Goal: Transaction & Acquisition: Book appointment/travel/reservation

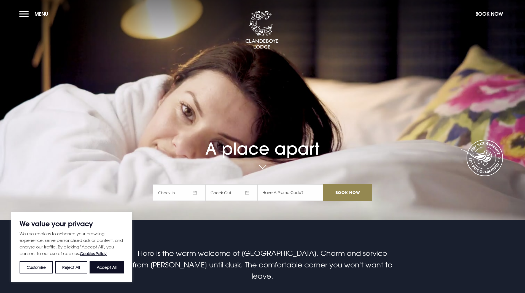
click at [189, 193] on span "Check In" at bounding box center [179, 193] width 52 height 17
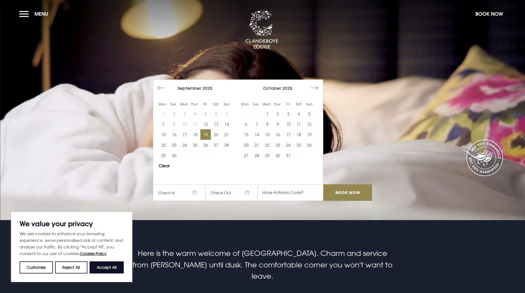
click at [207, 133] on button "19" at bounding box center [205, 134] width 10 height 10
click at [346, 191] on input "Book Now" at bounding box center [347, 193] width 48 height 17
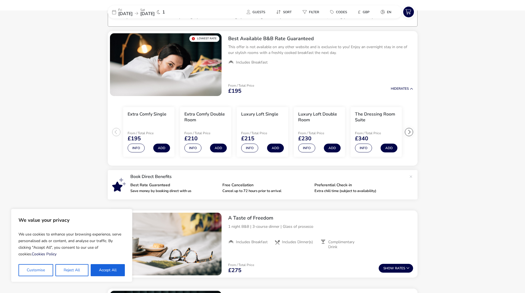
scroll to position [42, 0]
click at [104, 269] on button "Accept All" at bounding box center [108, 270] width 34 height 12
checkbox input "true"
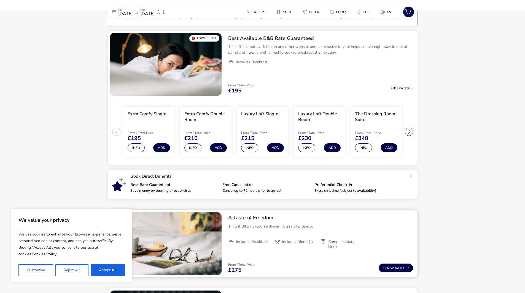
checkbox input "true"
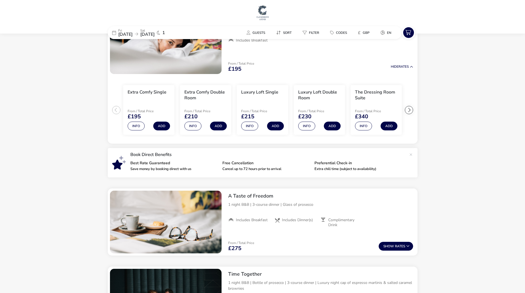
scroll to position [0, 0]
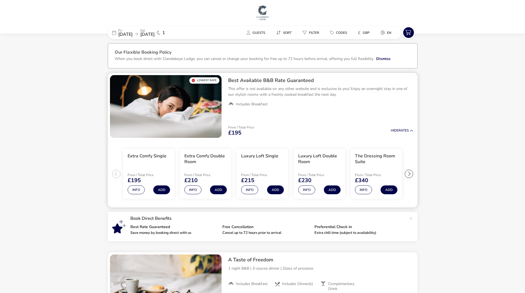
click at [408, 175] on div at bounding box center [409, 174] width 8 height 8
click at [408, 175] on ul "Extra Comfy Single From / Total Price £195 Info Add Extra Comfy Double Room Fro…" at bounding box center [263, 174] width 310 height 68
click at [306, 188] on button "Info" at bounding box center [306, 190] width 17 height 9
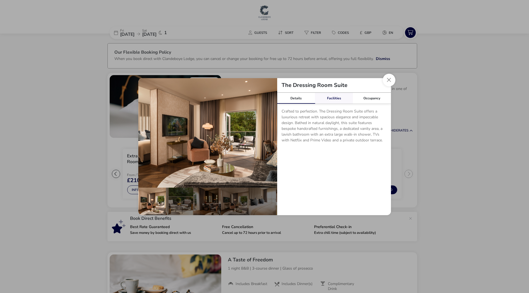
click at [332, 99] on link "Facilities" at bounding box center [334, 98] width 38 height 11
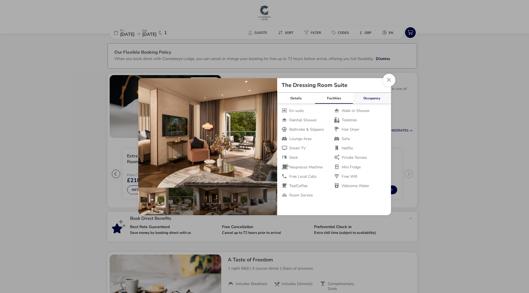
click at [372, 98] on link "Occupancy" at bounding box center [372, 98] width 38 height 11
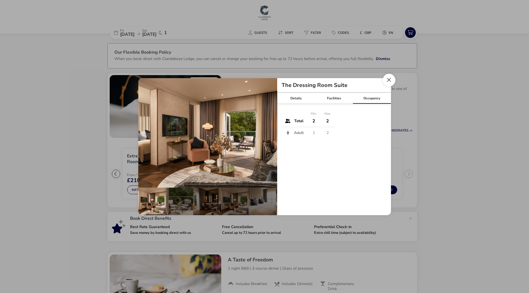
click at [388, 79] on button "Close dialog" at bounding box center [389, 80] width 13 height 13
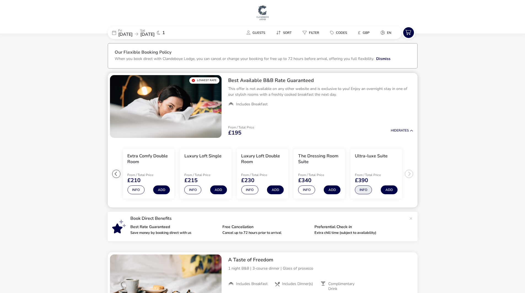
click at [362, 188] on button "Info" at bounding box center [363, 190] width 17 height 9
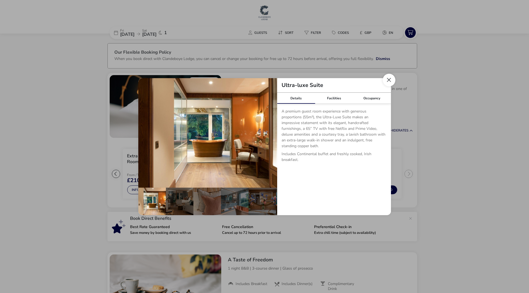
click at [388, 79] on button "Close dialog" at bounding box center [389, 80] width 13 height 13
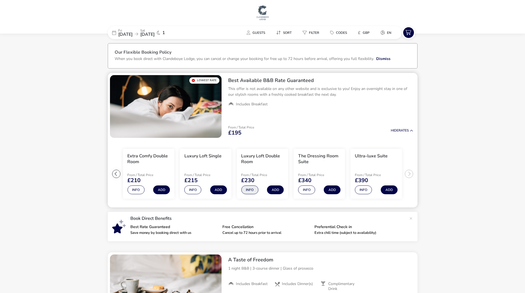
click at [249, 190] on button "Info" at bounding box center [249, 190] width 17 height 9
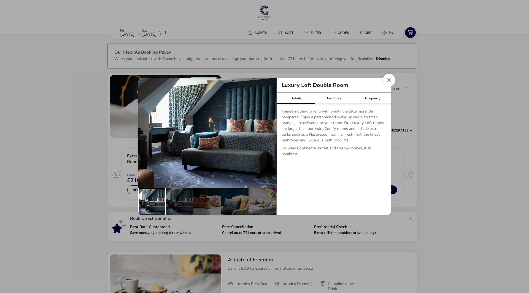
click at [151, 200] on div "details" at bounding box center [152, 202] width 28 height 28
click at [180, 199] on div "details" at bounding box center [180, 202] width 28 height 28
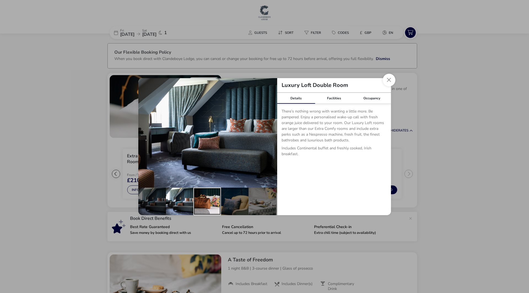
drag, startPoint x: 205, startPoint y: 200, endPoint x: 212, endPoint y: 201, distance: 7.2
click at [205, 200] on div "details" at bounding box center [207, 202] width 28 height 28
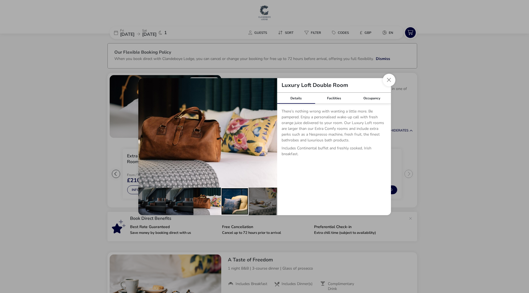
click at [237, 201] on div "details" at bounding box center [235, 202] width 28 height 28
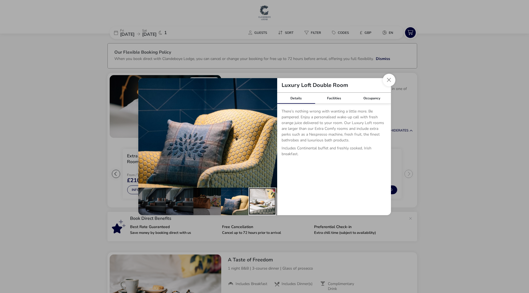
click at [258, 199] on div "details" at bounding box center [263, 202] width 28 height 28
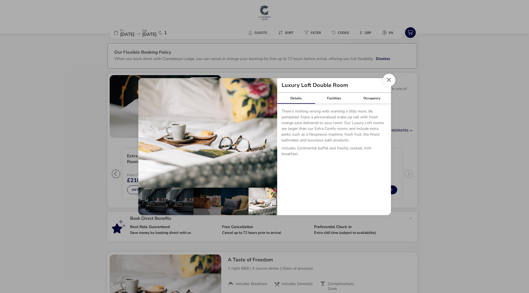
click at [388, 80] on button "Close dialog" at bounding box center [389, 80] width 13 height 13
